Goal: Task Accomplishment & Management: Manage account settings

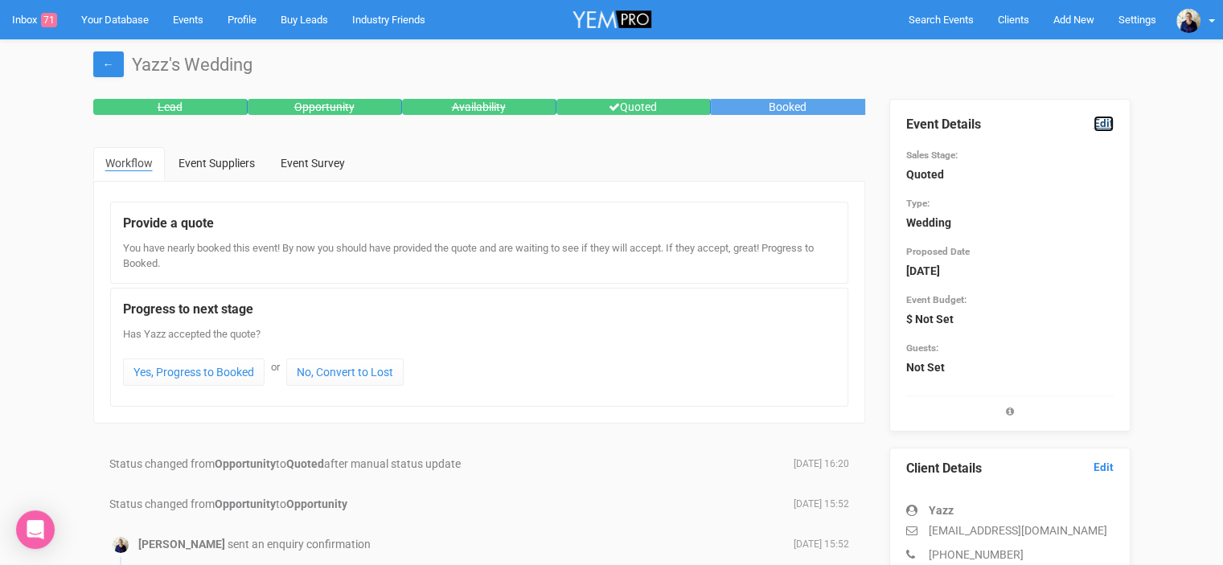
click at [1108, 125] on link "Edit" at bounding box center [1104, 123] width 20 height 15
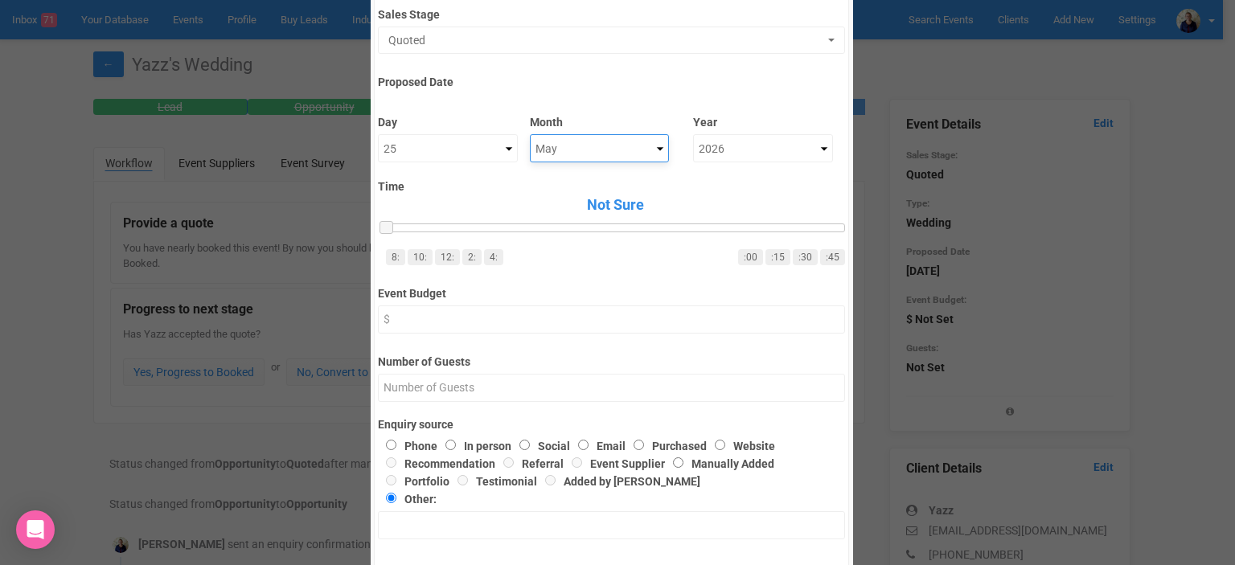
scroll to position [110, 0]
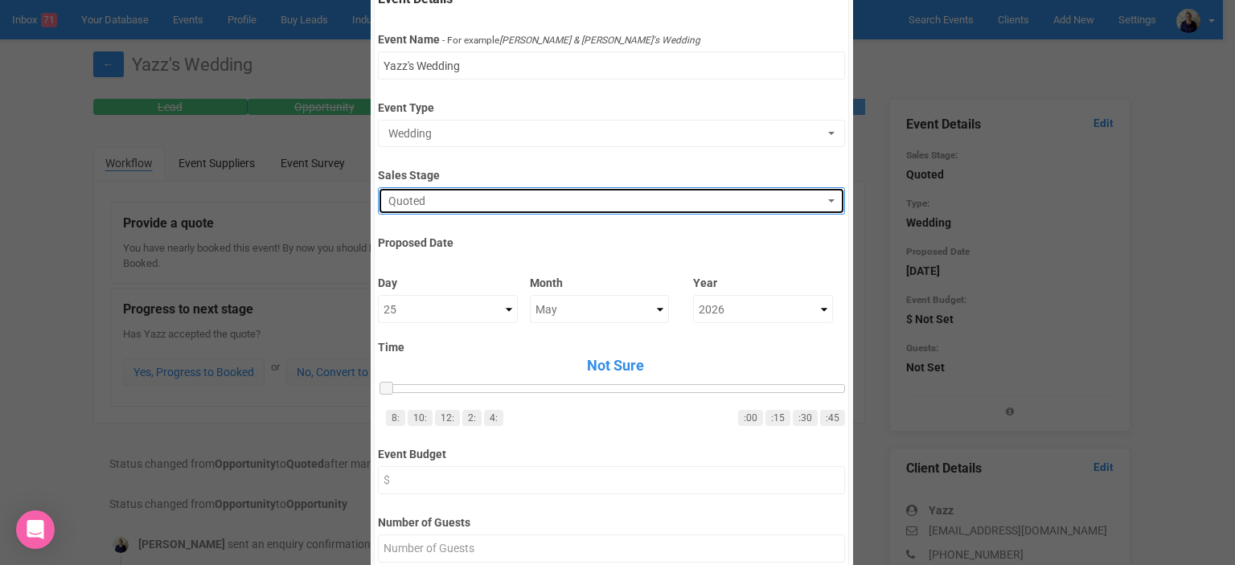
click at [443, 193] on span "Quoted" at bounding box center [606, 201] width 436 height 16
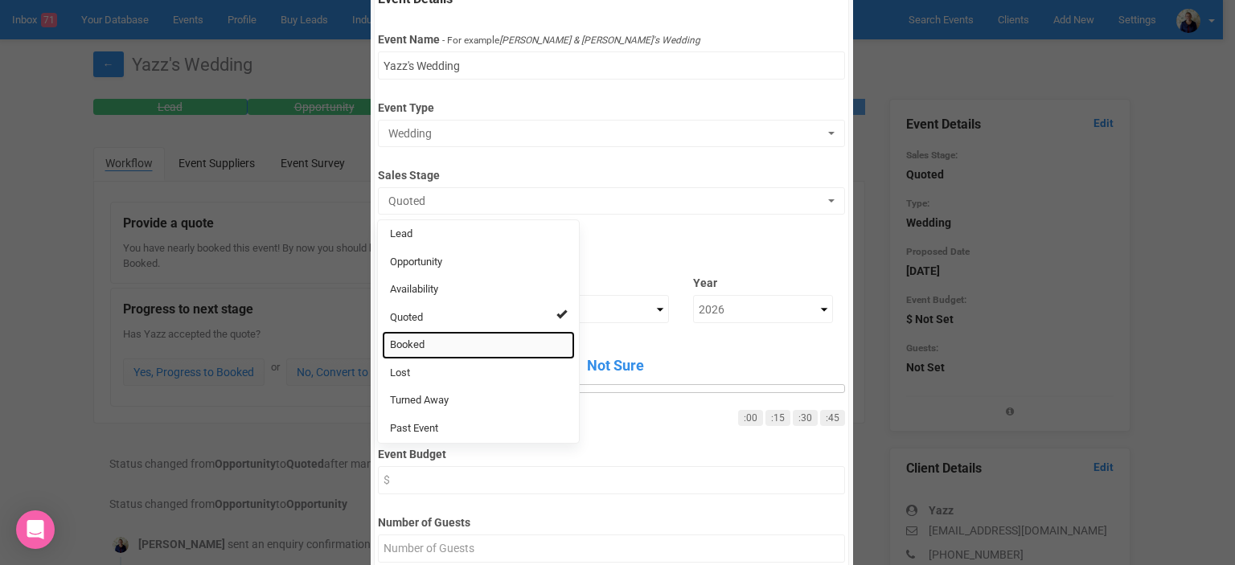
click at [413, 346] on span "Booked" at bounding box center [407, 345] width 35 height 15
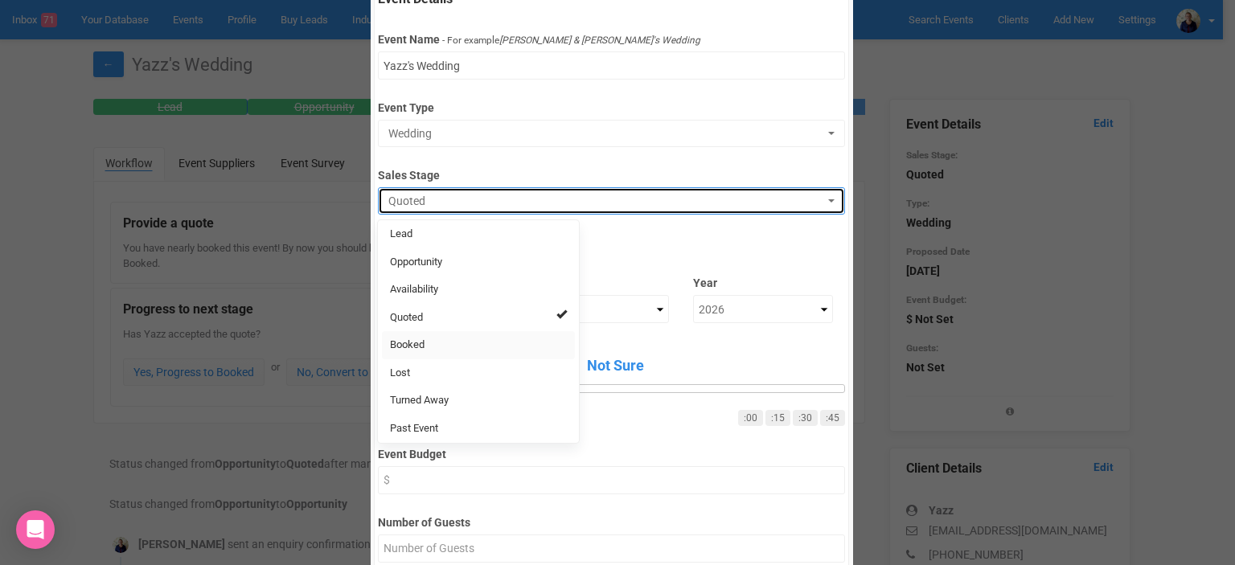
select select "2"
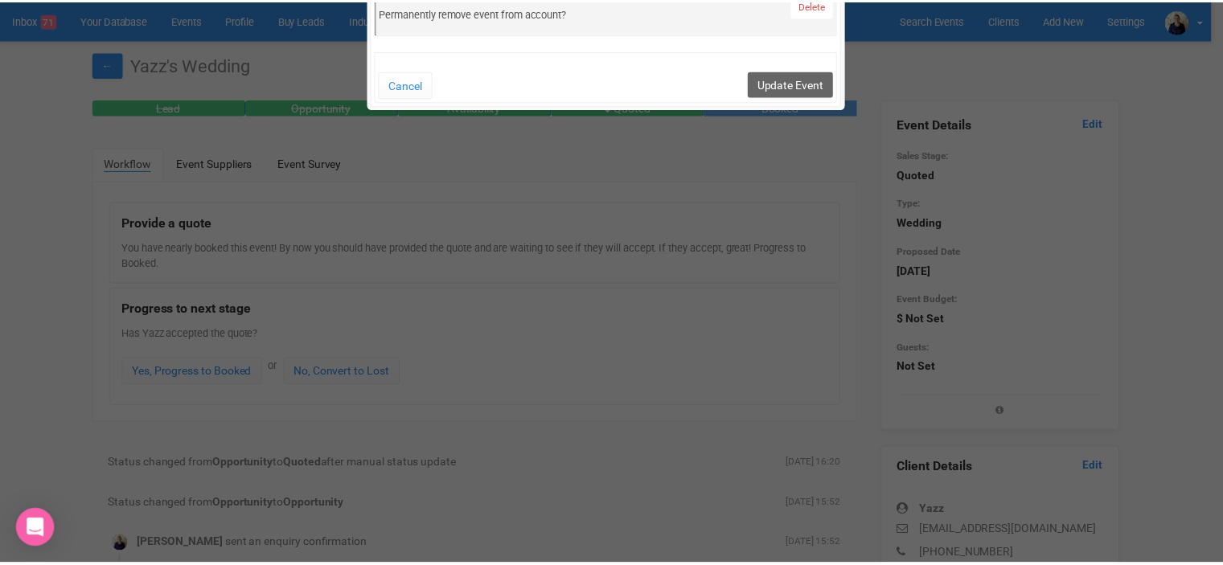
scroll to position [914, 0]
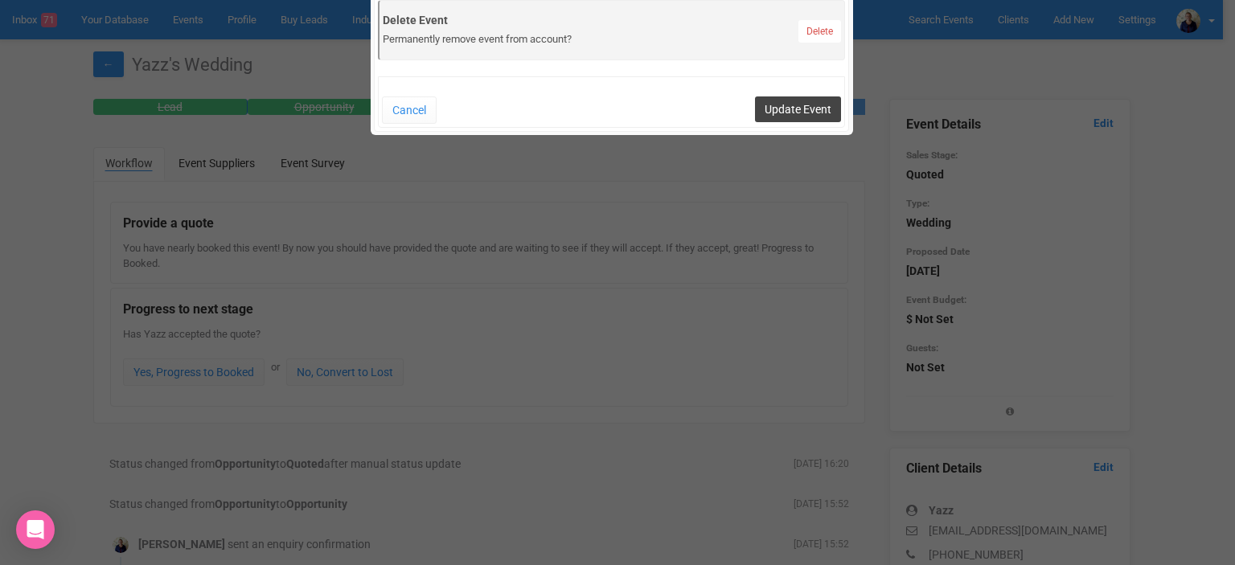
click at [790, 101] on button "Update Event" at bounding box center [798, 109] width 86 height 26
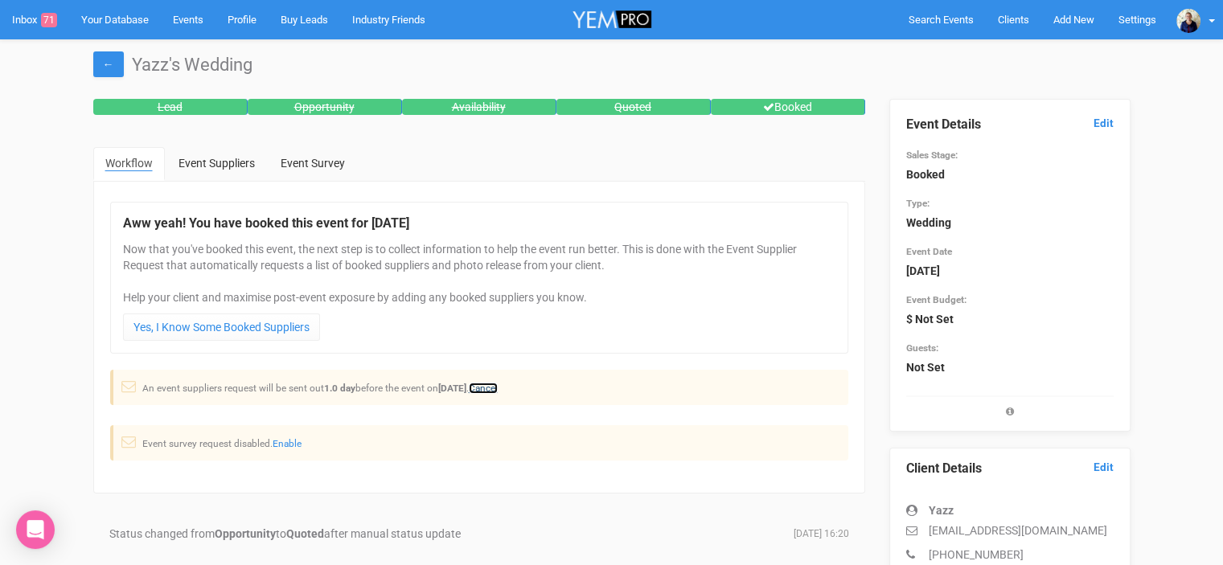
click at [498, 384] on link "Cancel" at bounding box center [483, 388] width 29 height 11
click at [22, 14] on link "Inbox 71" at bounding box center [34, 19] width 69 height 39
